Goal: Find specific page/section: Find specific page/section

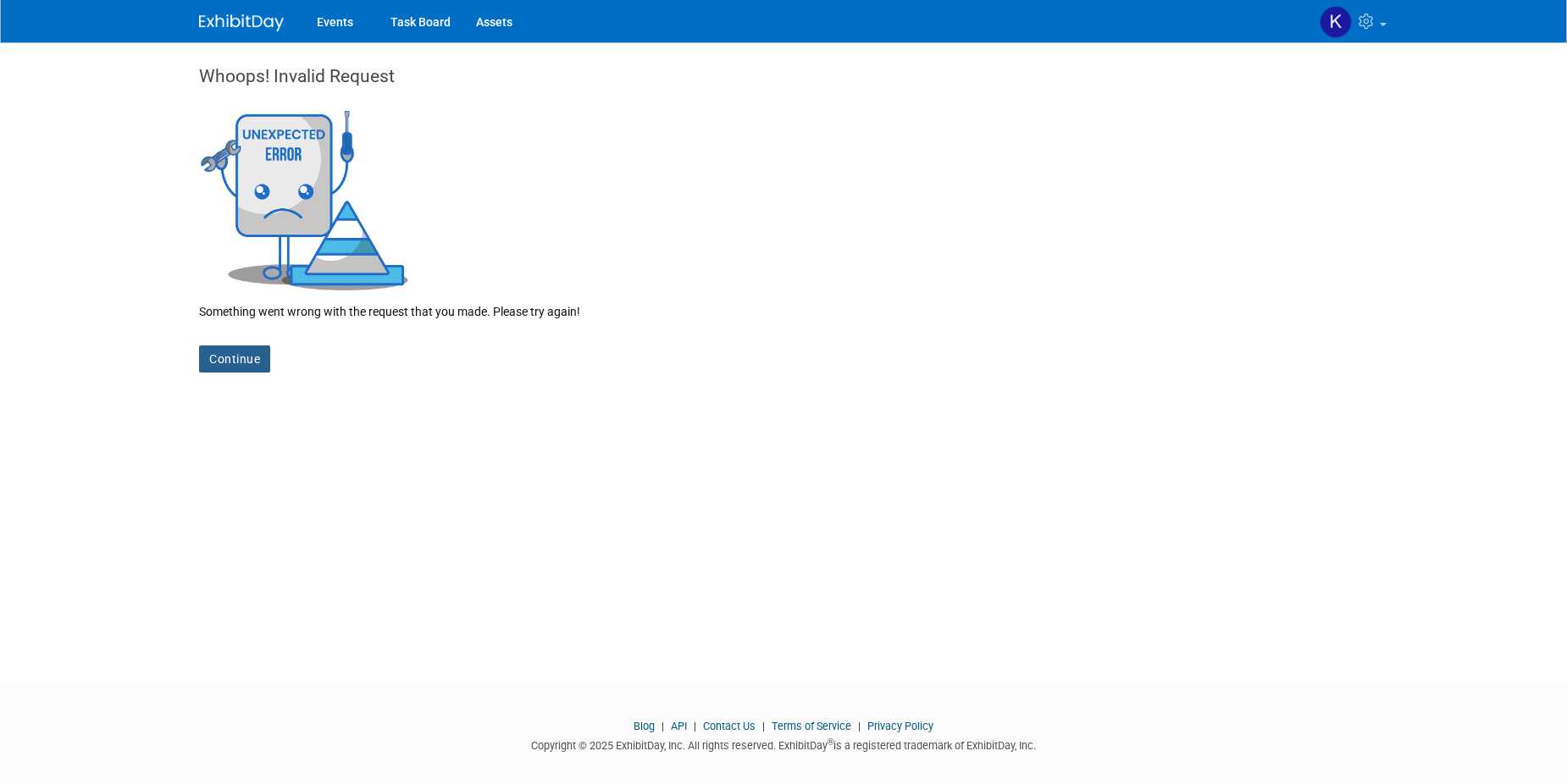
click at [249, 358] on link "Continue" at bounding box center [235, 359] width 71 height 27
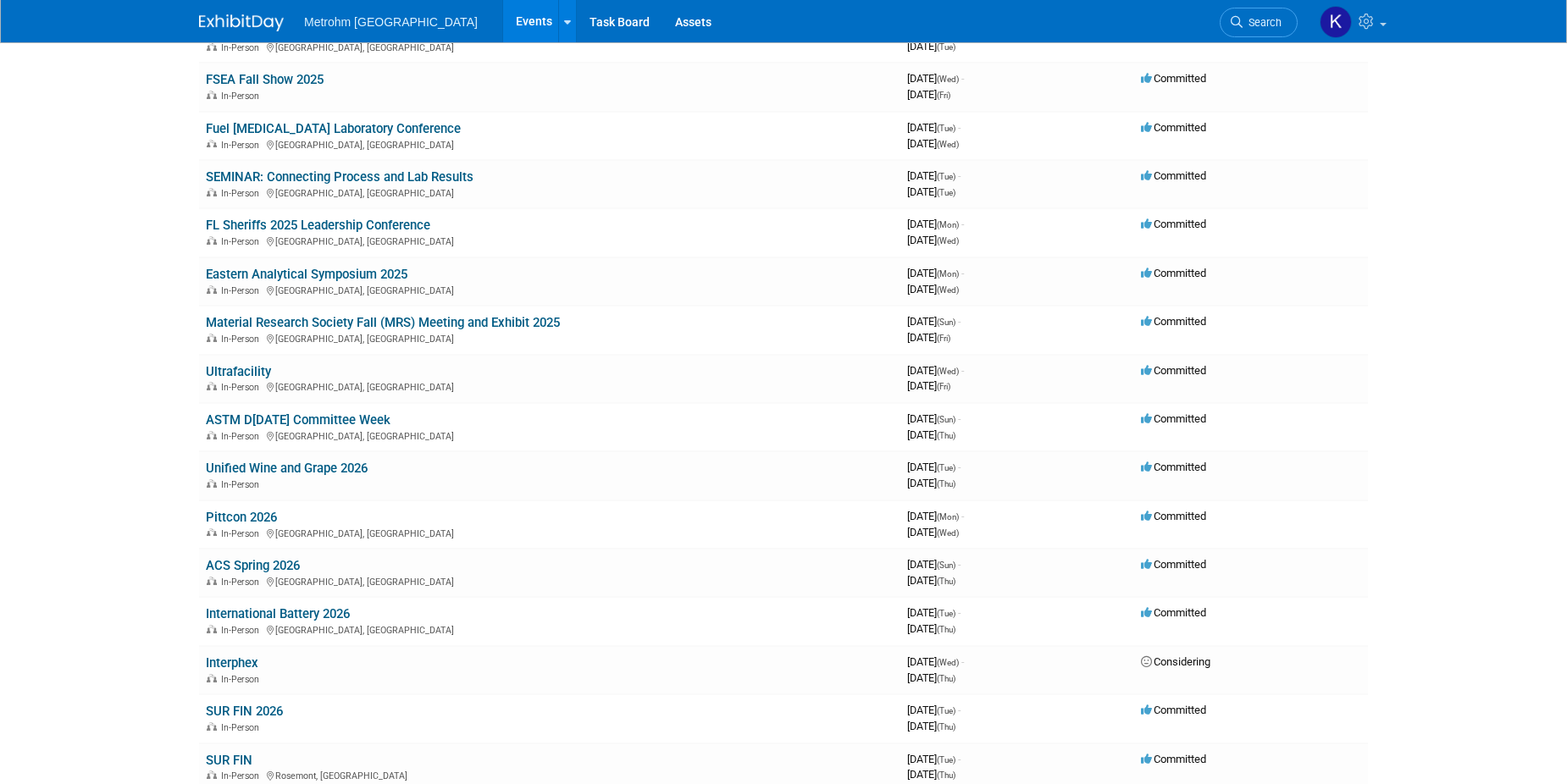
scroll to position [592, 0]
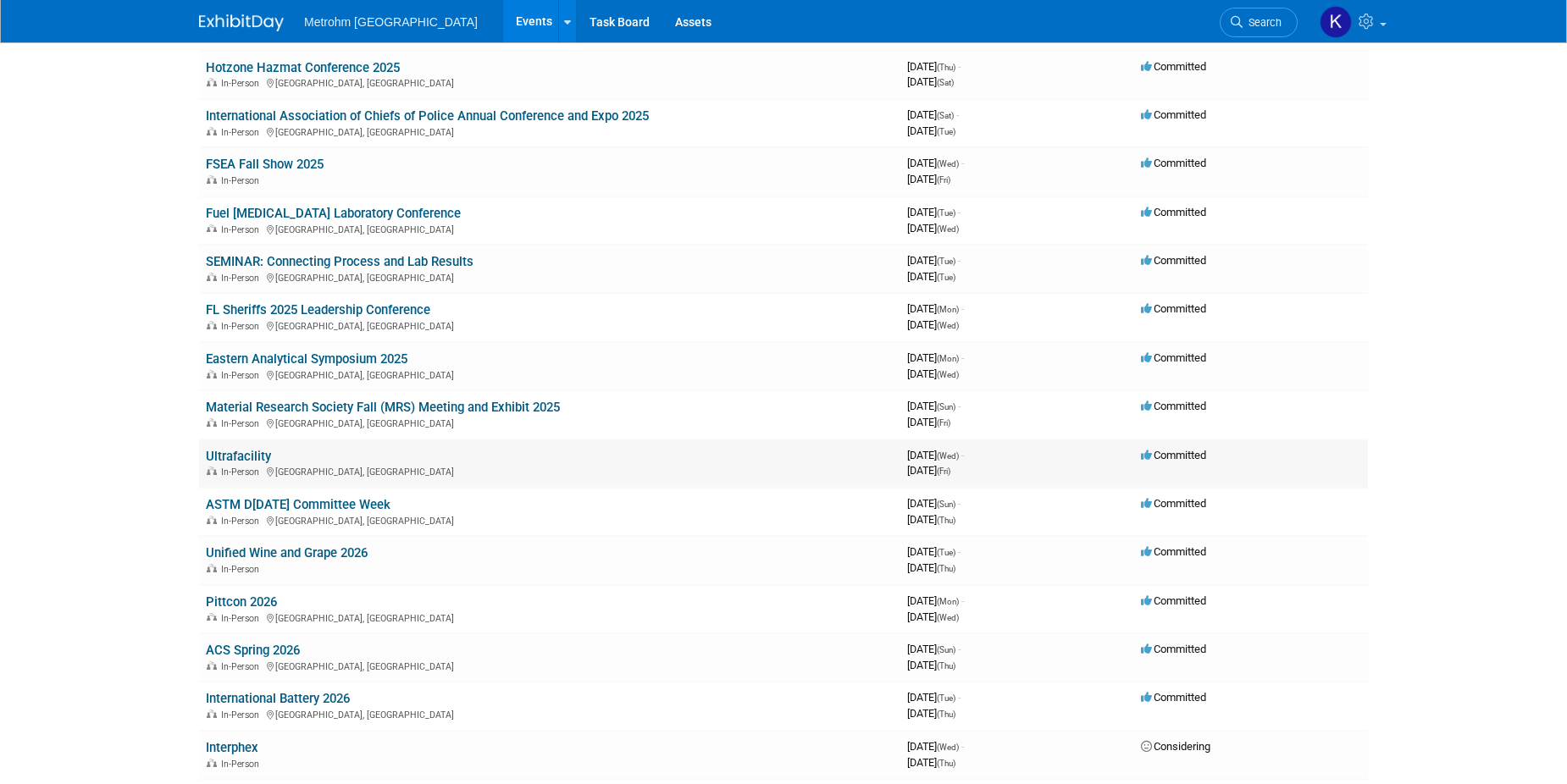
click at [250, 452] on link "Ultrafacility" at bounding box center [238, 456] width 65 height 15
